Goal: Task Accomplishment & Management: Use online tool/utility

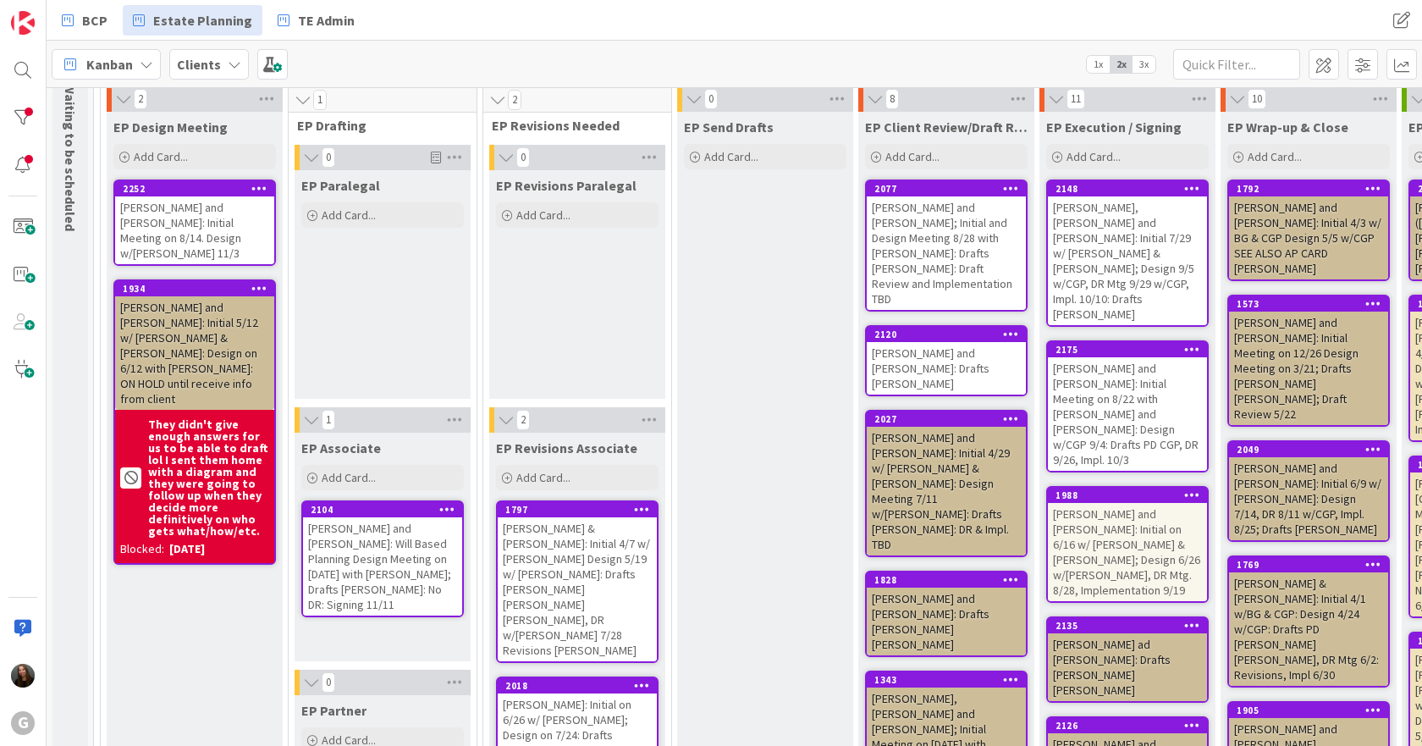
scroll to position [137, 0]
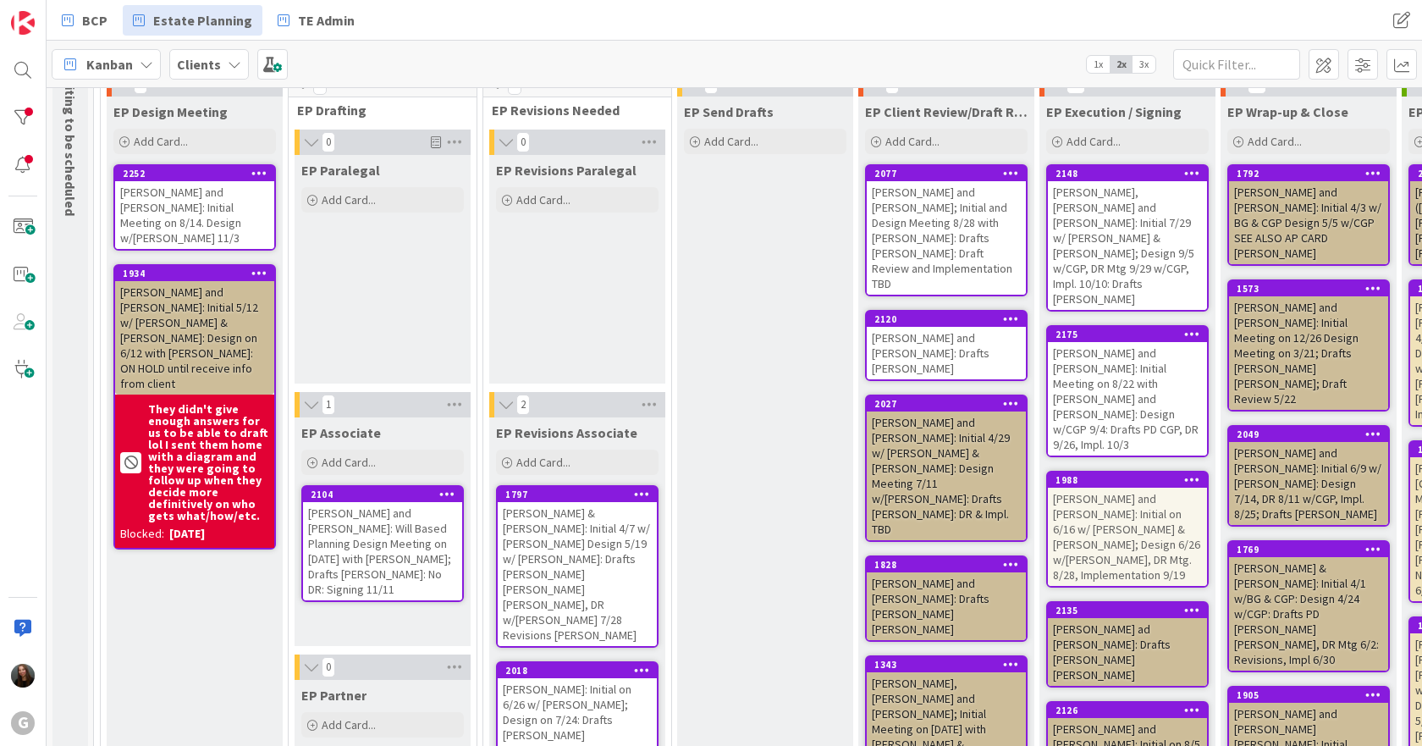
click at [565, 539] on div "[PERSON_NAME] & [PERSON_NAME]: Initial 4/7 w/ [PERSON_NAME] Design 5/19 w/ [PER…" at bounding box center [577, 574] width 159 height 144
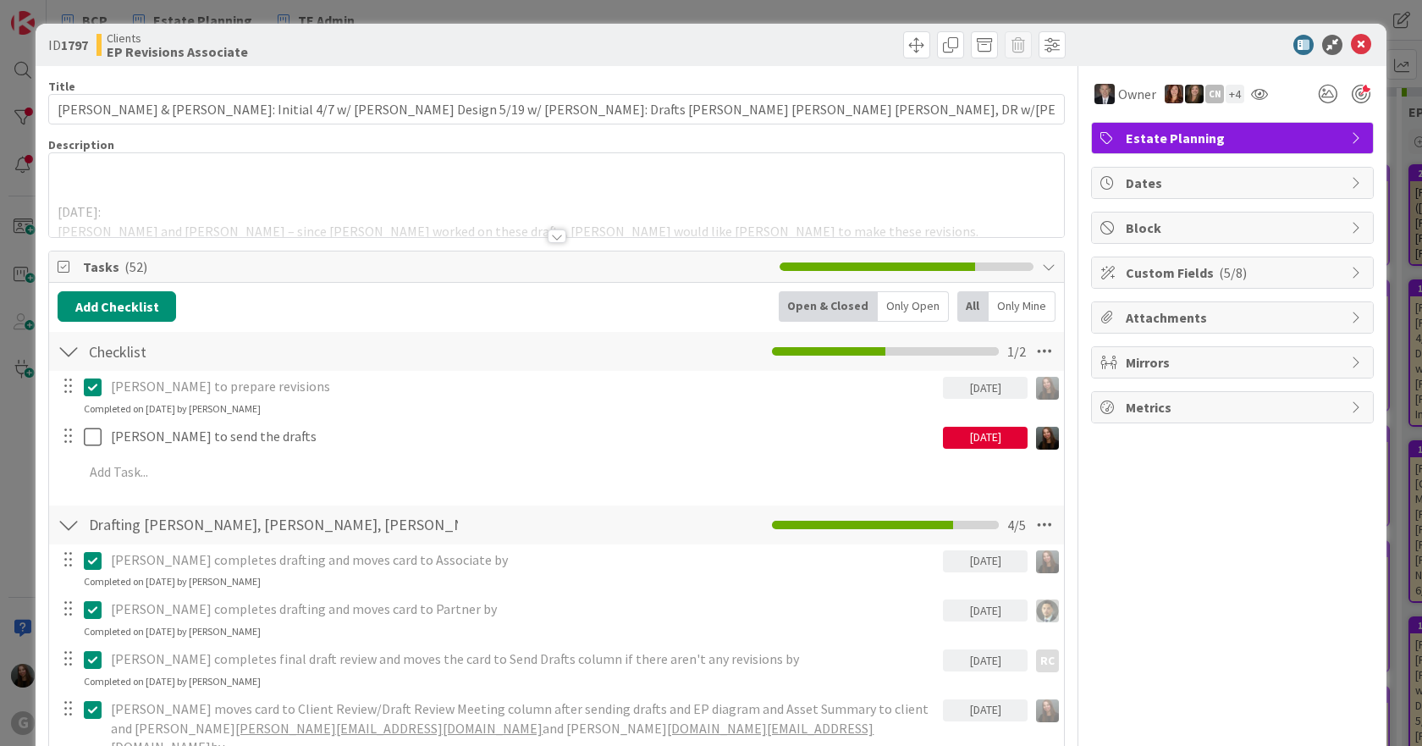
click at [1288, 225] on span "Block" at bounding box center [1234, 228] width 217 height 20
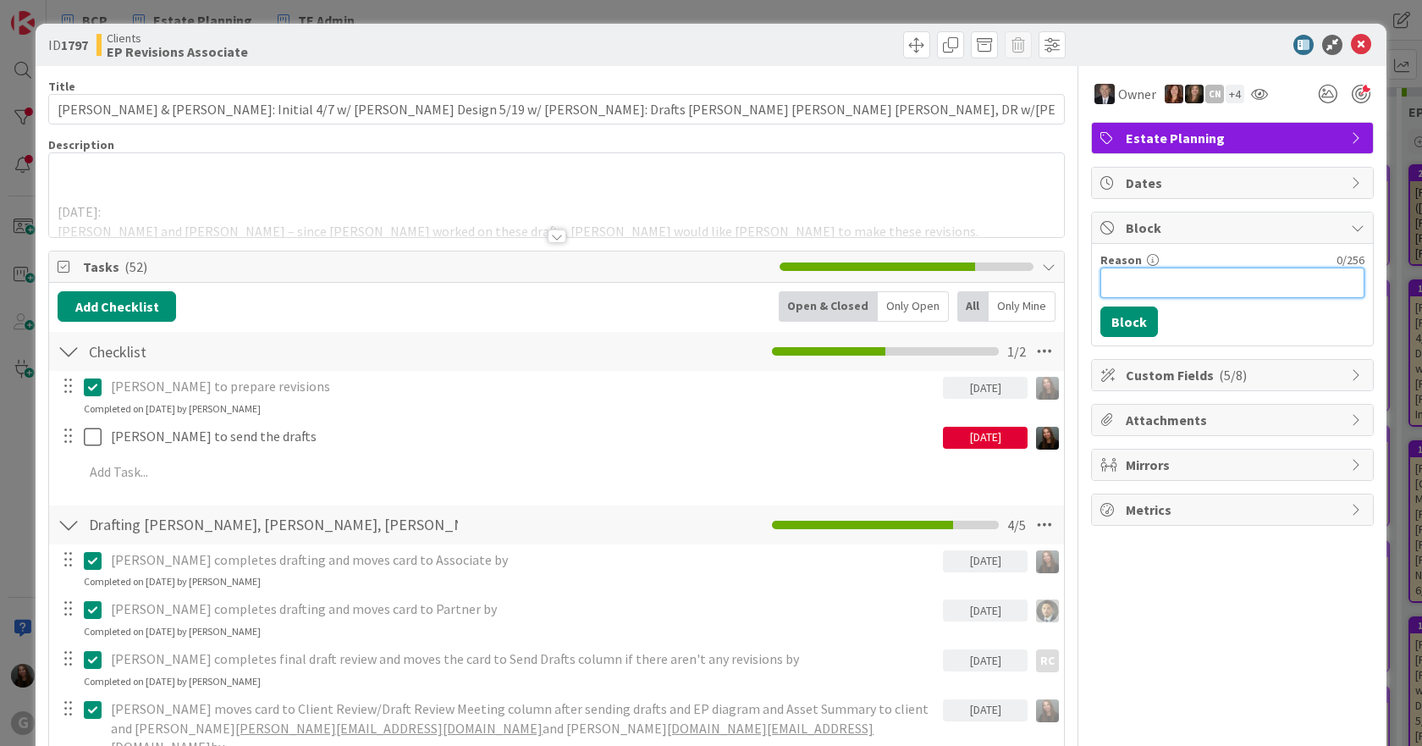
click at [1214, 282] on input "Reason" at bounding box center [1232, 282] width 264 height 30
click at [1351, 46] on icon at bounding box center [1361, 45] width 20 height 20
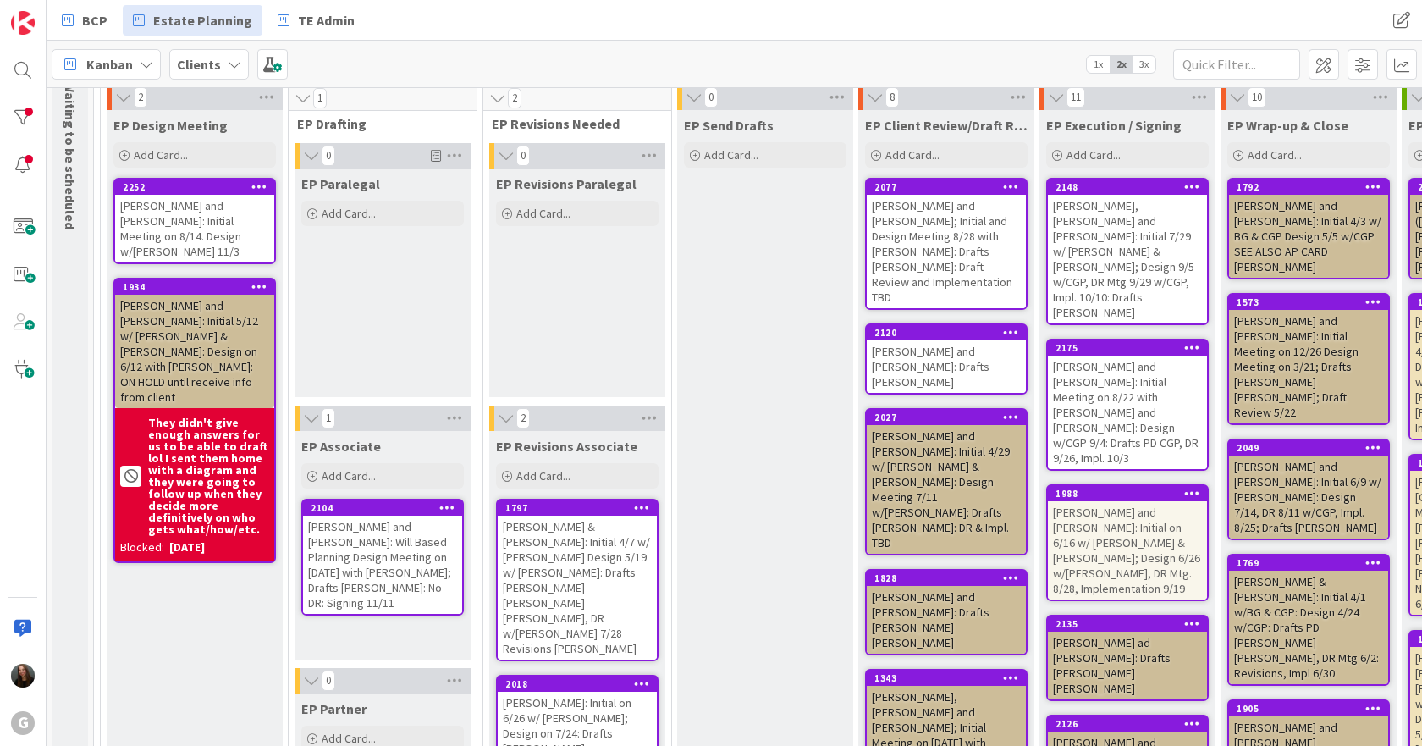
scroll to position [339, 0]
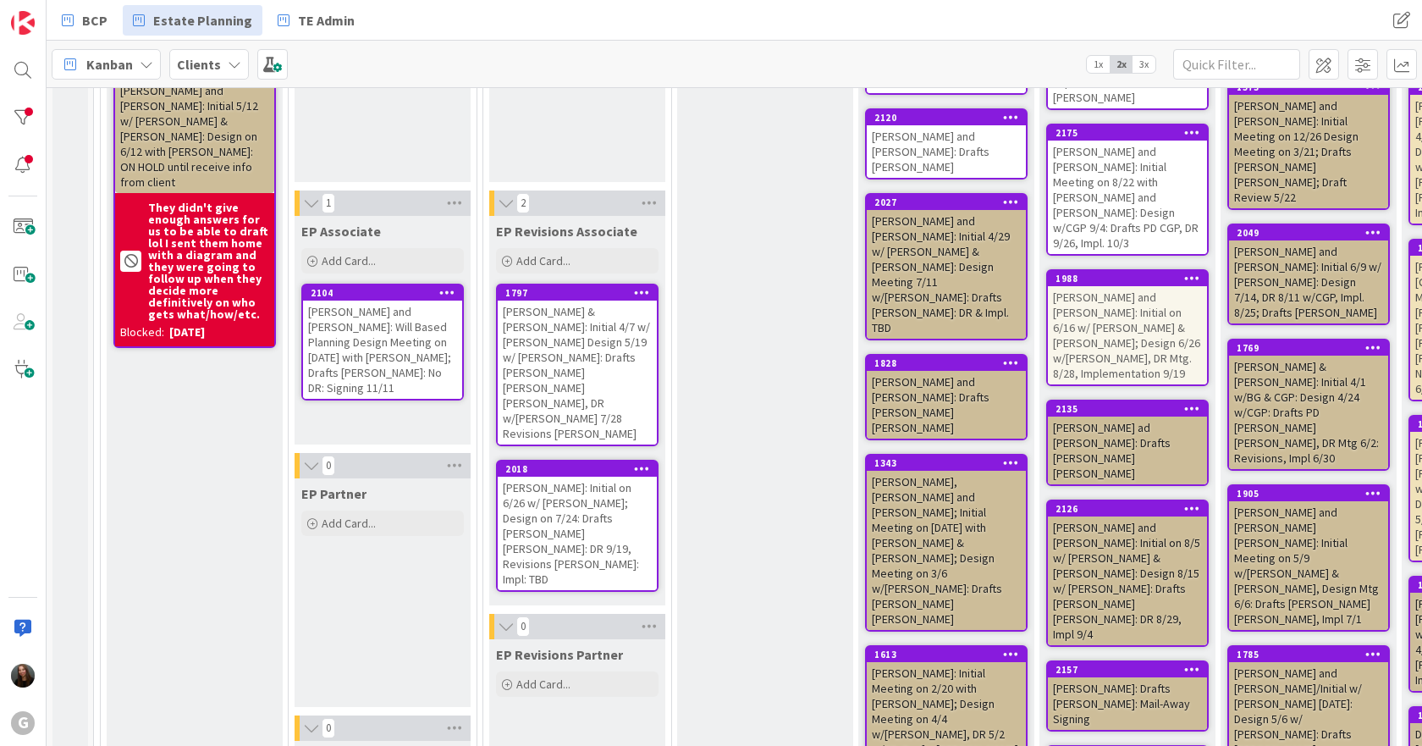
click at [559, 348] on div "[PERSON_NAME] & [PERSON_NAME]: Initial 4/7 w/ [PERSON_NAME] Design 5/19 w/ [PER…" at bounding box center [577, 372] width 159 height 144
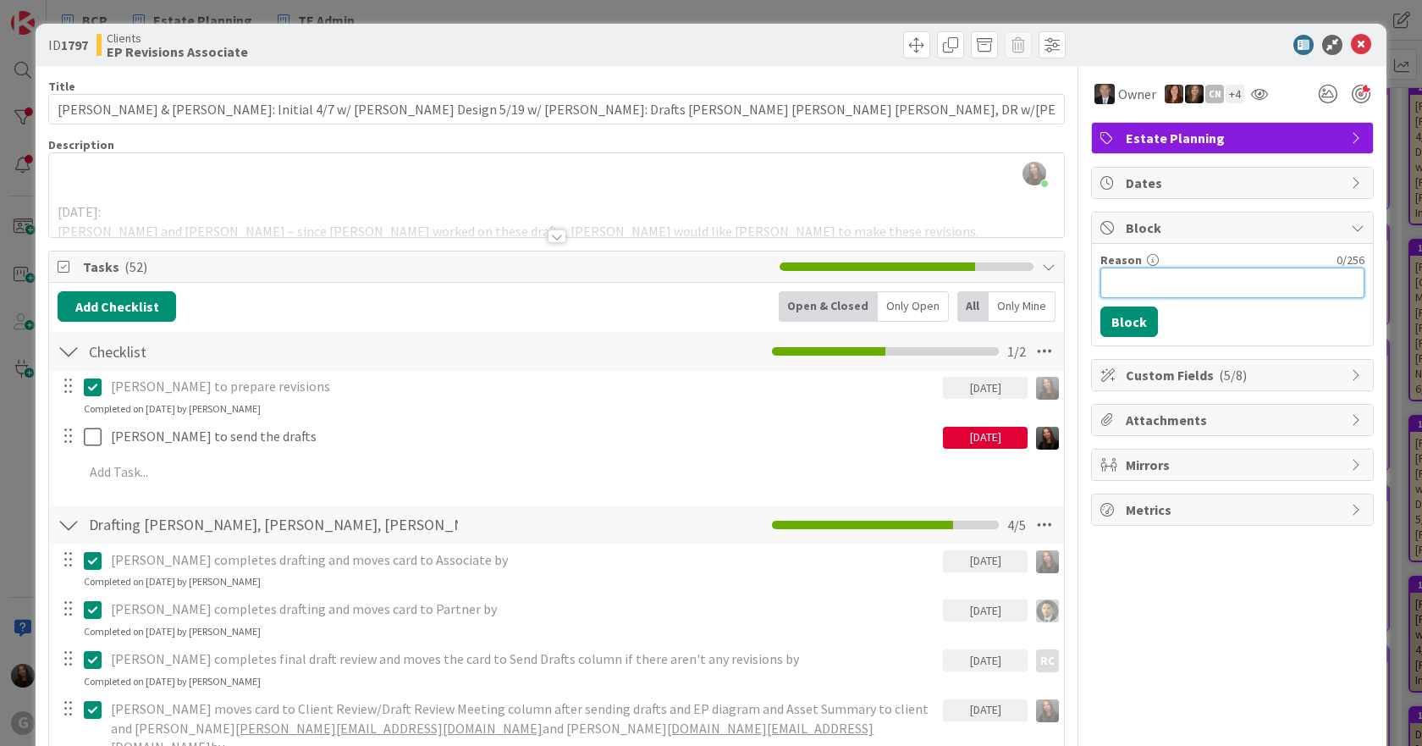
click at [1298, 283] on input "Reason" at bounding box center [1232, 282] width 264 height 30
type input "W"
type input "C"
drag, startPoint x: 1341, startPoint y: 284, endPoint x: 1092, endPoint y: 284, distance: 248.8
click at [1100, 284] on input "Waiting till clients have call with [PERSON_NAME] regarding tpp langauge" at bounding box center [1232, 282] width 264 height 30
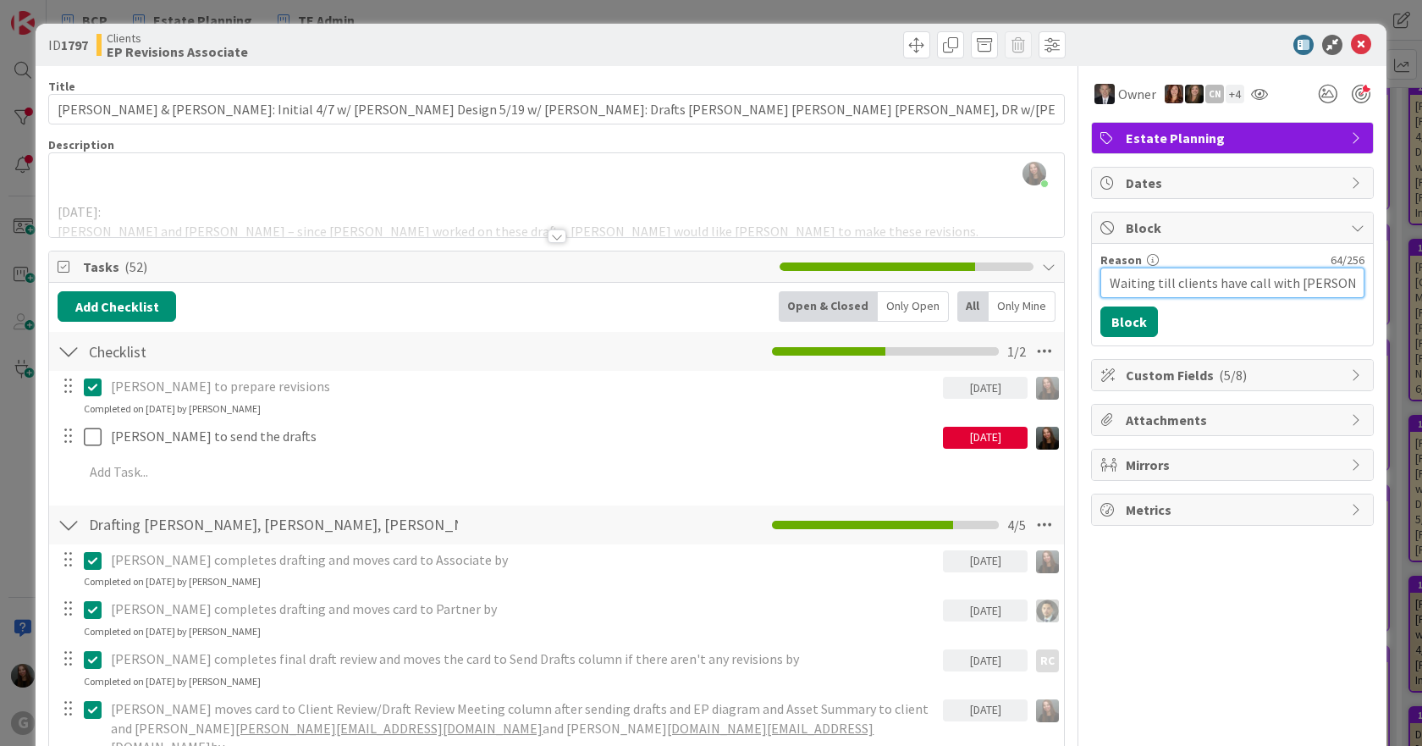
click at [1209, 284] on input "Waiting till clients have call with [PERSON_NAME] regarding tpp langauge" at bounding box center [1232, 282] width 264 height 30
click at [1231, 281] on input "Waiting till clients have call with [PERSON_NAME] regarding tpp langauge" at bounding box center [1232, 282] width 264 height 30
drag, startPoint x: 1302, startPoint y: 285, endPoint x: 1341, endPoint y: 285, distance: 39.8
click at [1341, 285] on input "Waiting till clients have call with [PERSON_NAME] regarding tpp langauge" at bounding box center [1232, 282] width 264 height 30
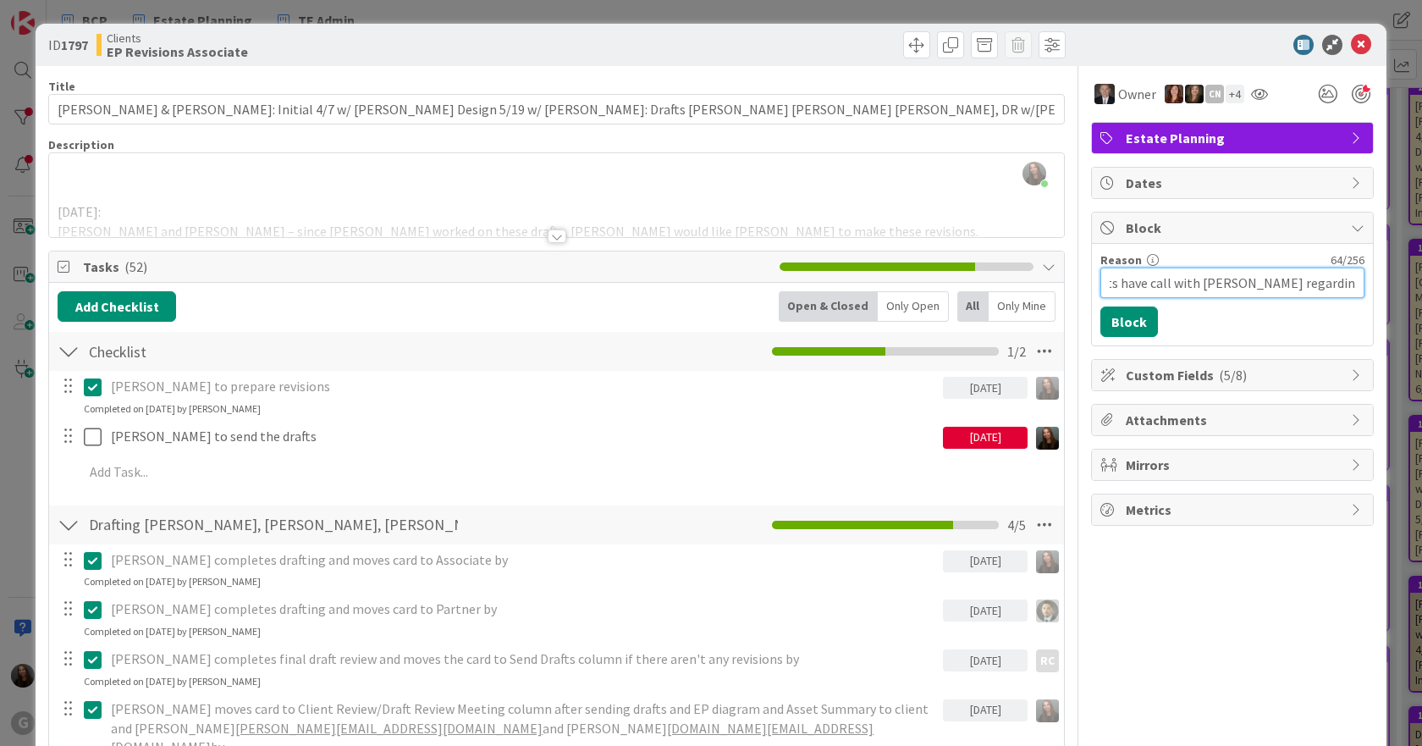
click at [1170, 286] on input "Waiting till clients have call with [PERSON_NAME] regarding tpp langauge" at bounding box center [1232, 282] width 264 height 30
click at [1341, 281] on input "Waiting till clients have call with [PERSON_NAME] regarding tpp langauge" at bounding box center [1232, 282] width 264 height 30
drag, startPoint x: 1350, startPoint y: 283, endPoint x: 1088, endPoint y: 289, distance: 261.6
click at [1100, 289] on input "Waiting till clients have call with [PERSON_NAME] regarding tpp langauge" at bounding box center [1232, 282] width 264 height 30
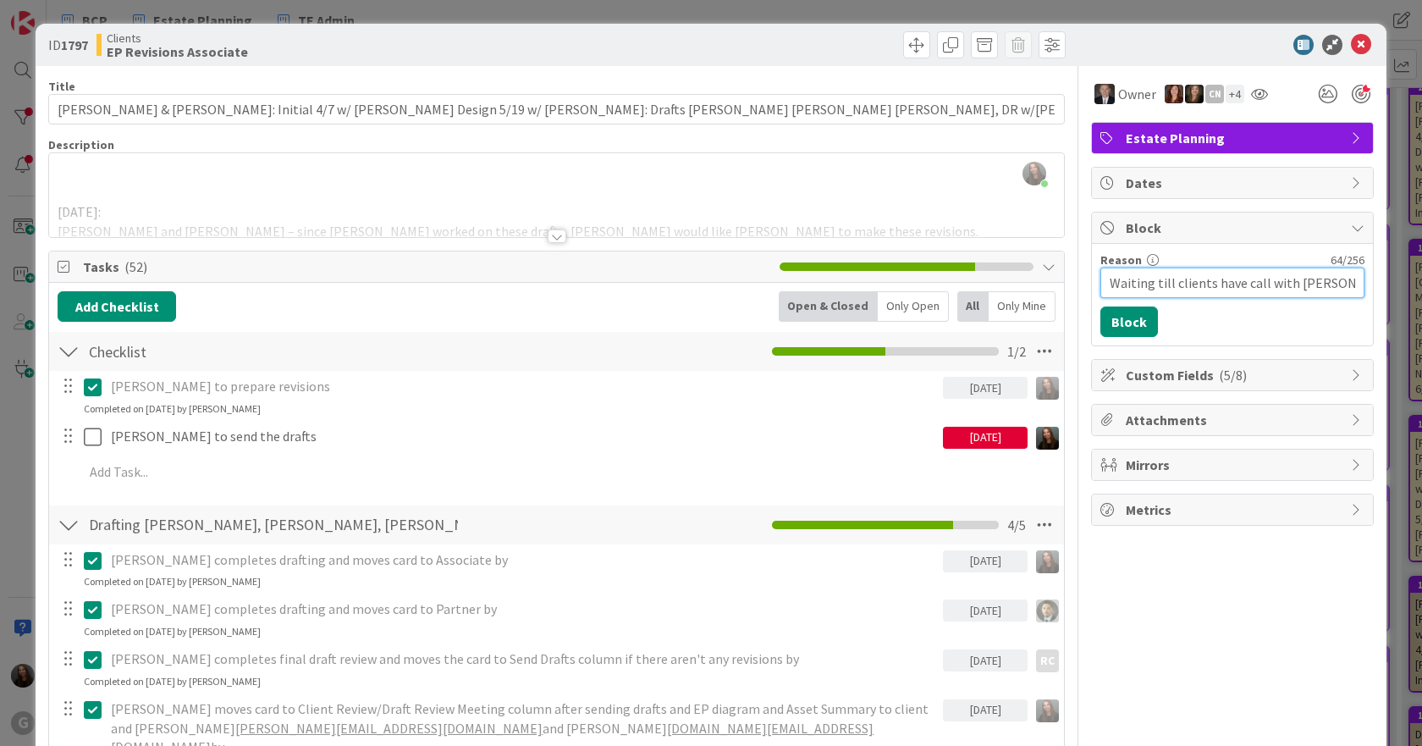
click at [1172, 282] on input "Waiting till clients have call with [PERSON_NAME] regarding tpp langauge" at bounding box center [1232, 282] width 264 height 30
drag, startPoint x: 1303, startPoint y: 282, endPoint x: 1379, endPoint y: 281, distance: 75.3
click at [1379, 281] on div "ID 1797 Clients EP Revisions Associate Title 126 / 128 [PERSON_NAME] & [PERSON_…" at bounding box center [711, 373] width 1422 height 746
click at [1341, 285] on input "Waiting till clients have call with [PERSON_NAME] regarding tpp langauge" at bounding box center [1232, 282] width 264 height 30
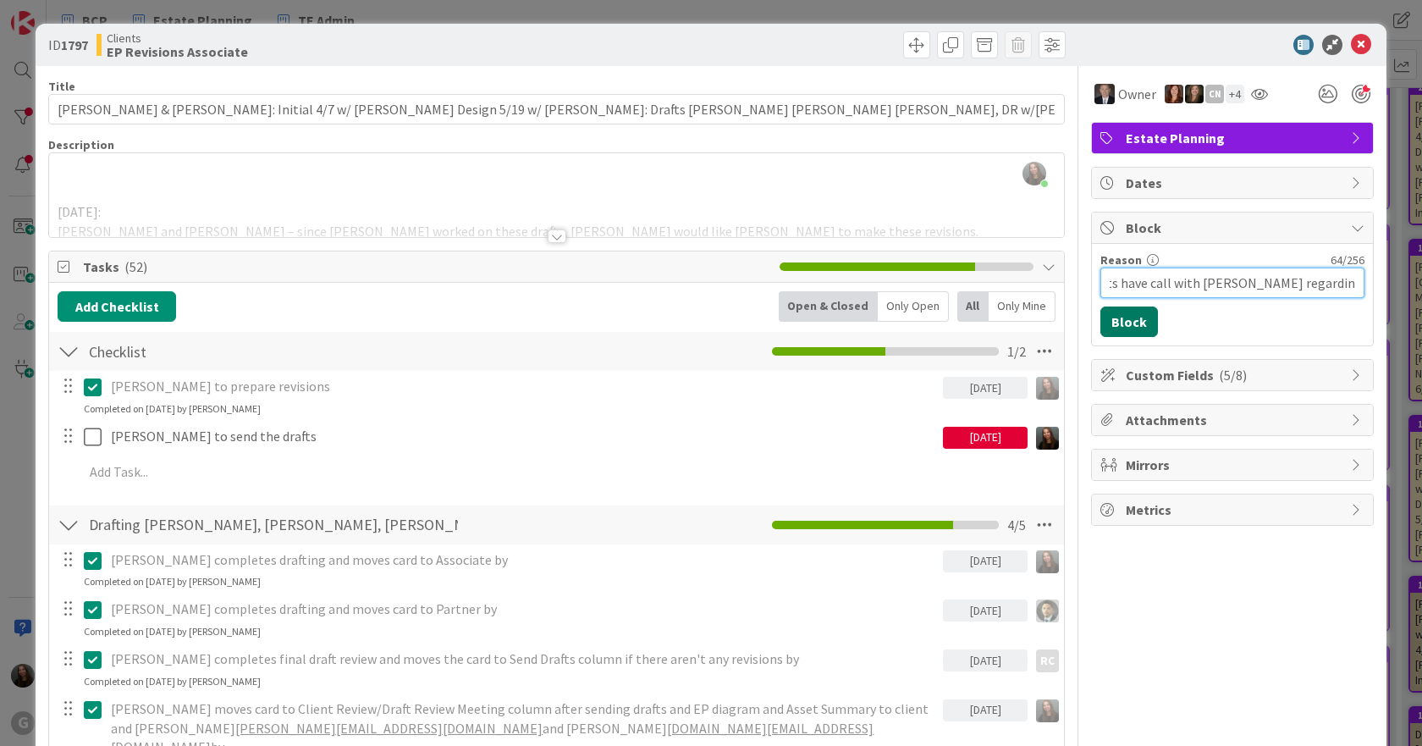
type input "Waiting till clients have call with [PERSON_NAME] regarding tpp langauge"
click at [1121, 317] on button "Block" at bounding box center [1129, 321] width 58 height 30
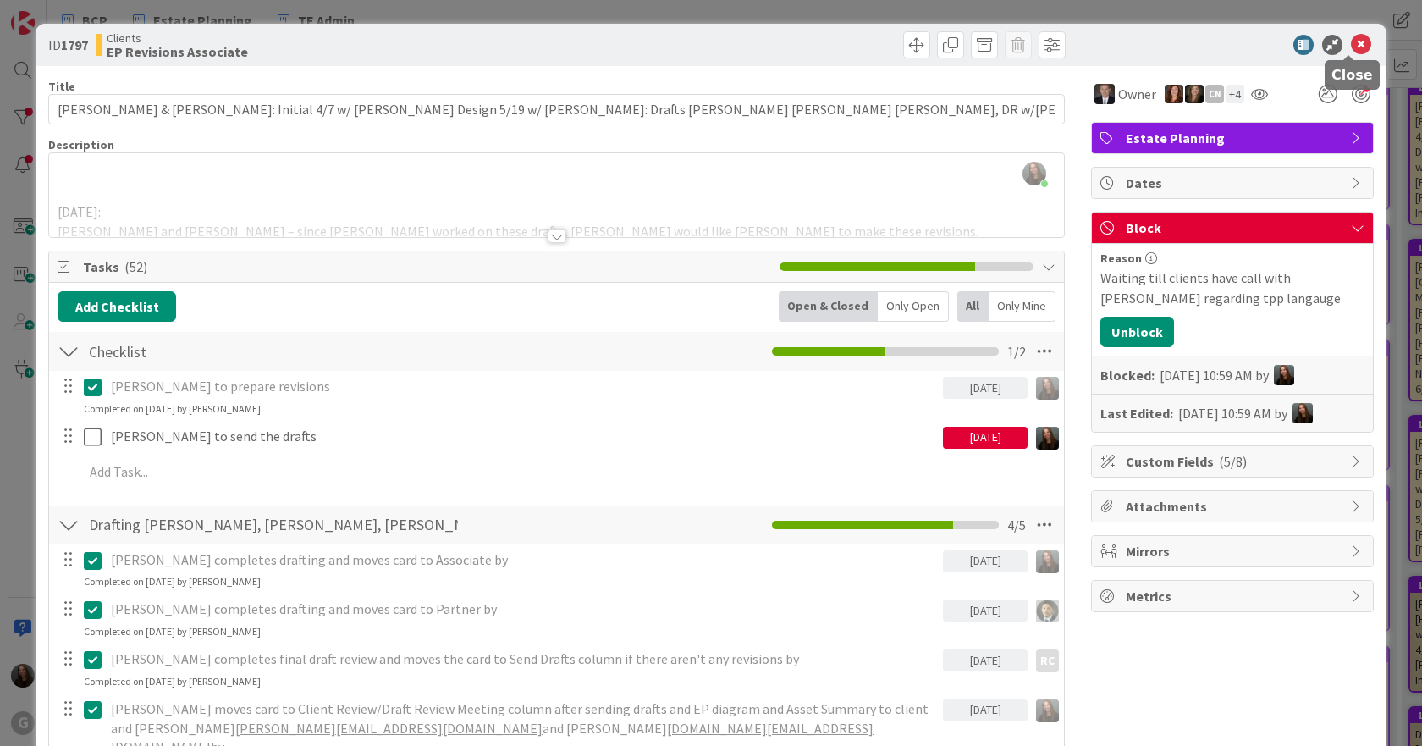
click at [1351, 44] on icon at bounding box center [1361, 45] width 20 height 20
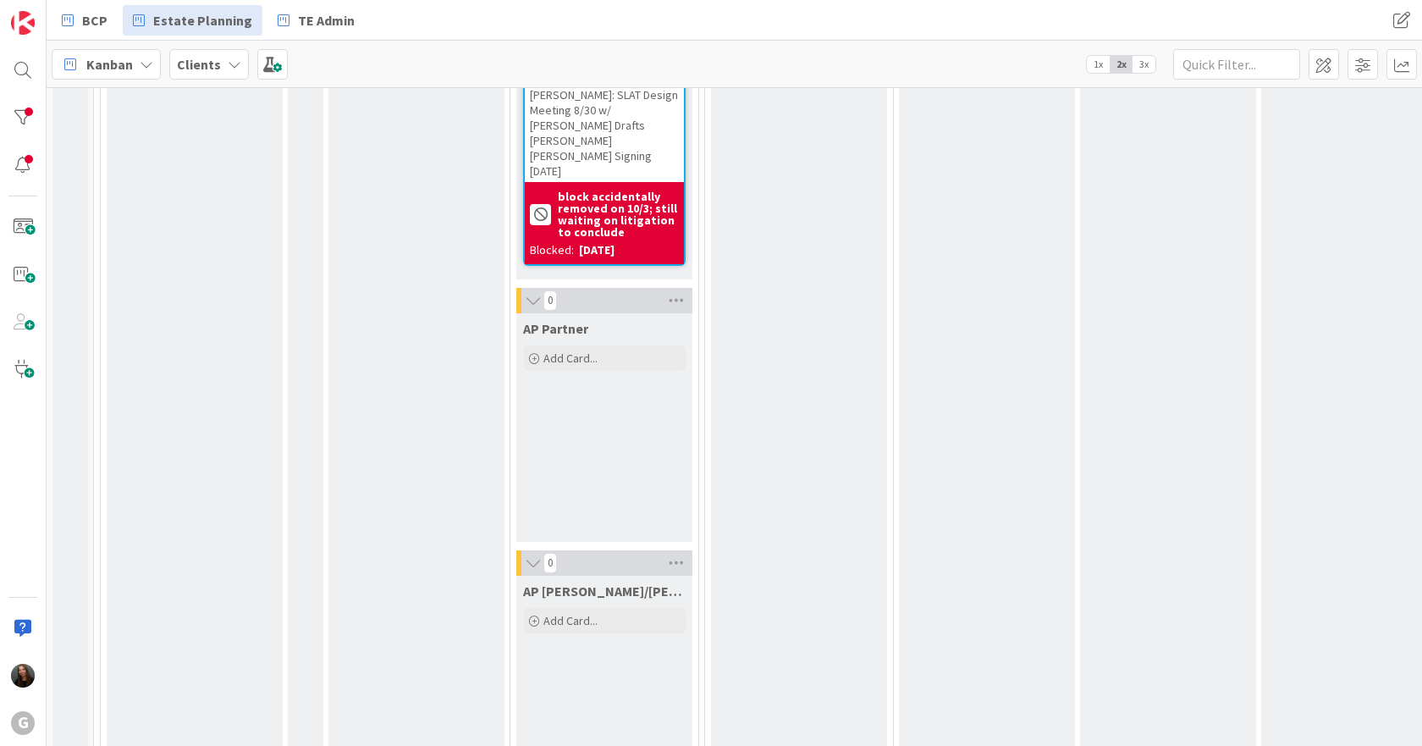
scroll to position [2877, 0]
